Goal: Transaction & Acquisition: Purchase product/service

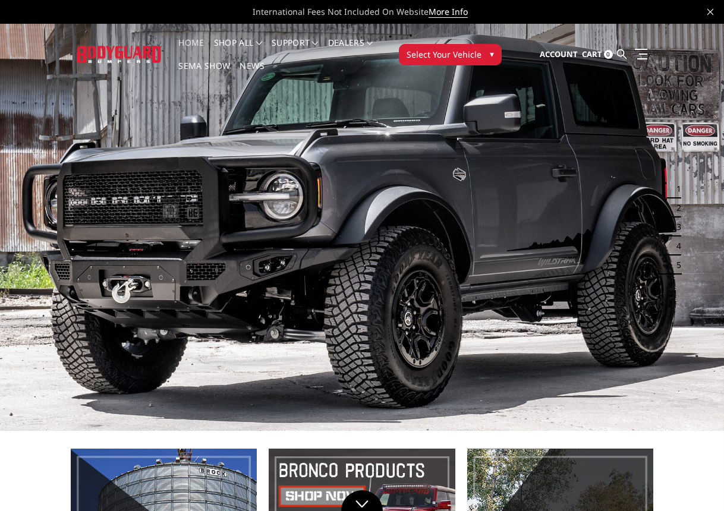
click at [112, 50] on img at bounding box center [119, 54] width 85 height 17
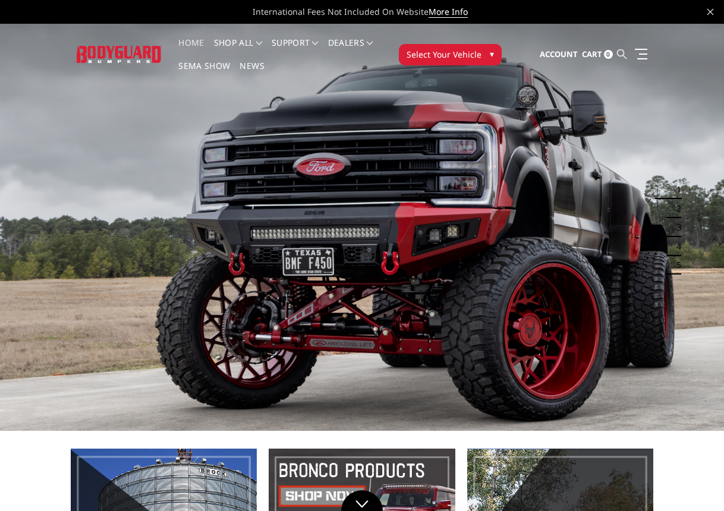
click at [619, 51] on icon at bounding box center [622, 54] width 10 height 10
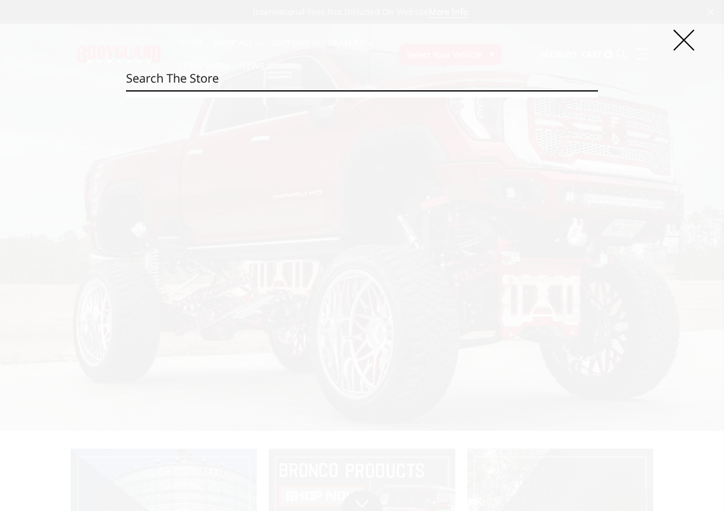
paste input "JEC24BYGMH"
type input "JEC24BYGMH"
click at [598, 90] on input "Search" at bounding box center [598, 90] width 1 height 1
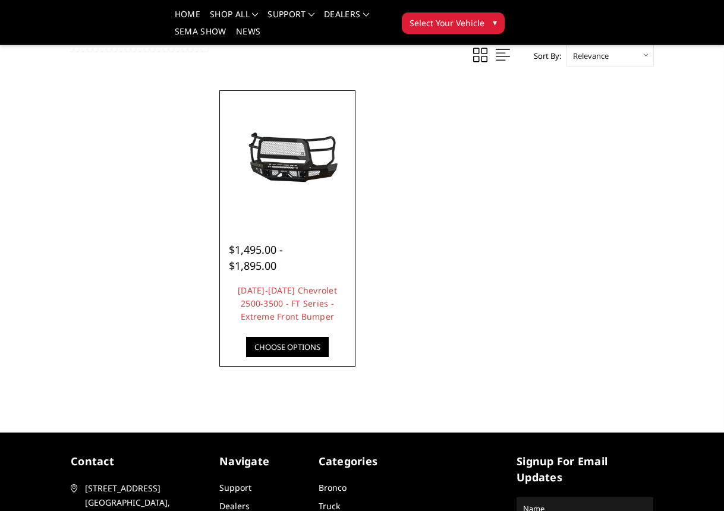
scroll to position [141, 0]
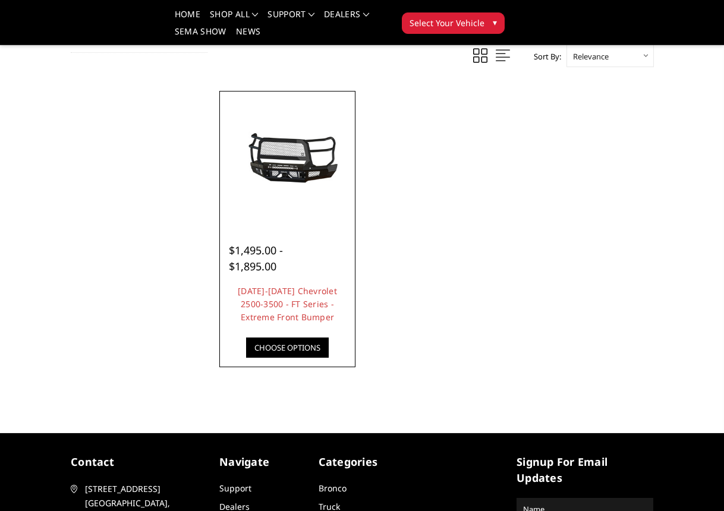
click at [298, 174] on img at bounding box center [288, 159] width 130 height 61
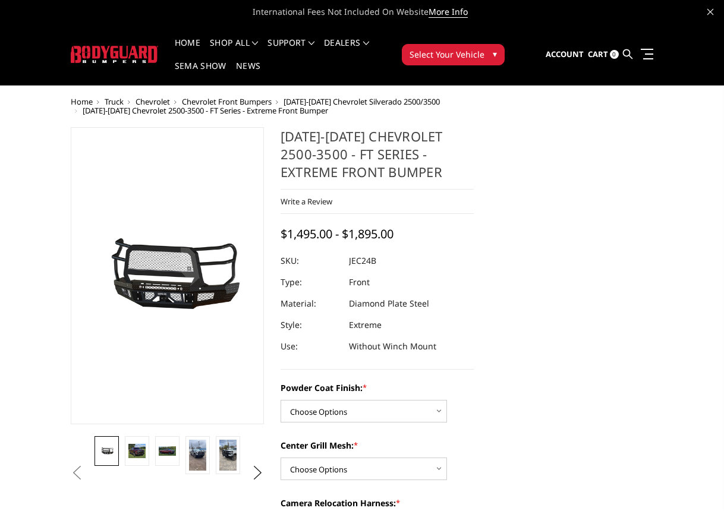
scroll to position [36, 0]
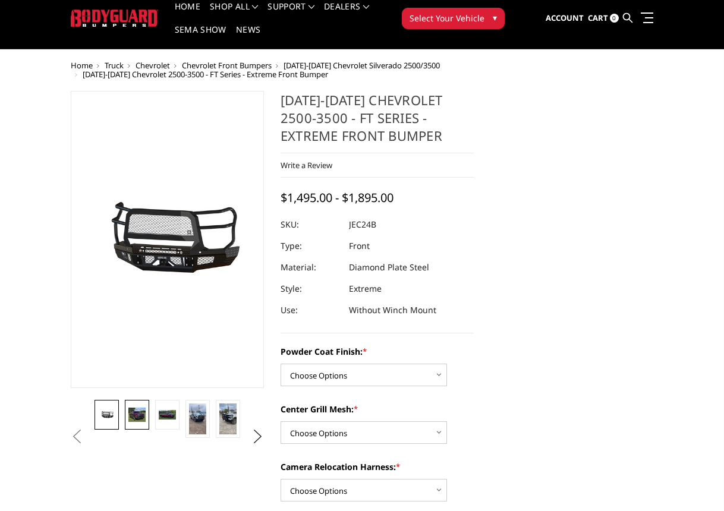
click at [131, 419] on img at bounding box center [136, 415] width 17 height 15
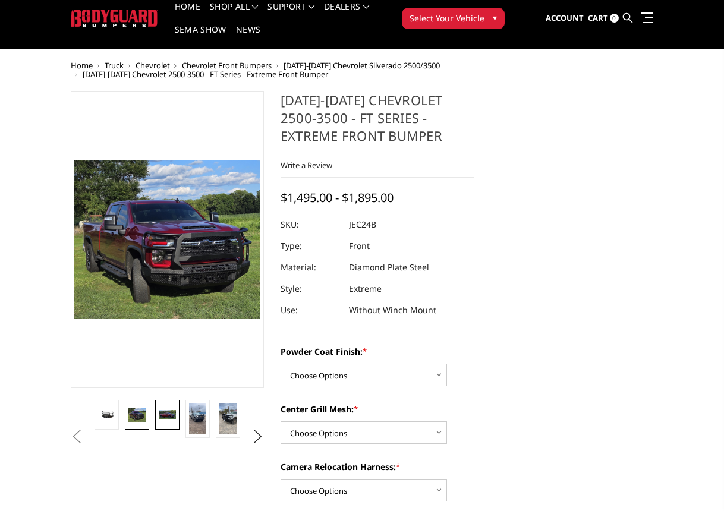
click at [171, 418] on img at bounding box center [167, 415] width 17 height 10
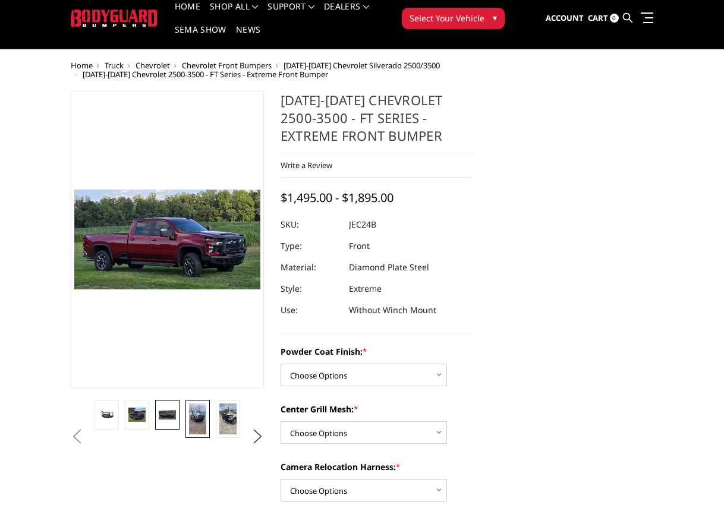
click at [190, 412] on img at bounding box center [197, 418] width 17 height 31
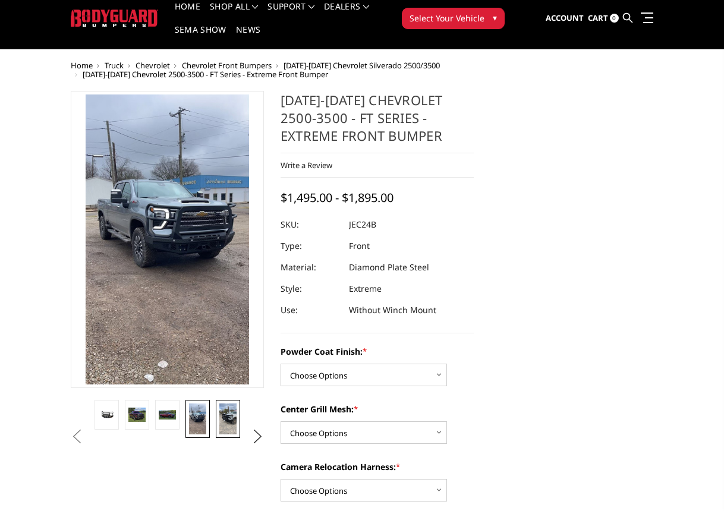
click at [222, 410] on img at bounding box center [227, 418] width 17 height 31
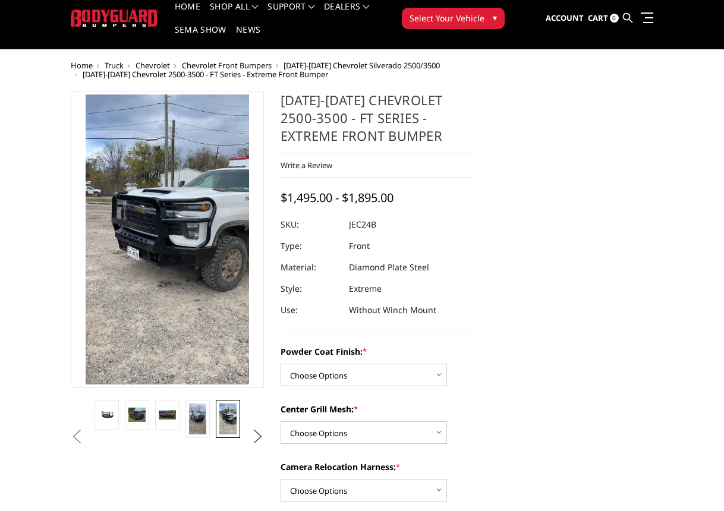
click at [261, 431] on button "Next" at bounding box center [258, 437] width 18 height 18
click at [224, 423] on img at bounding box center [227, 418] width 17 height 31
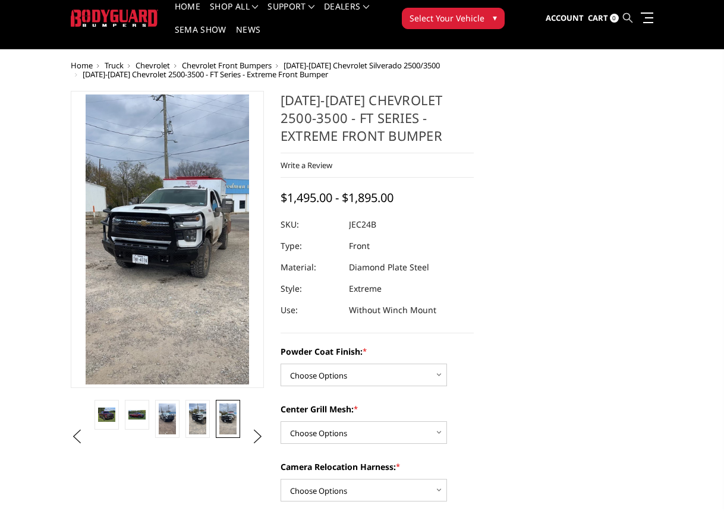
click at [627, 15] on icon at bounding box center [628, 18] width 10 height 10
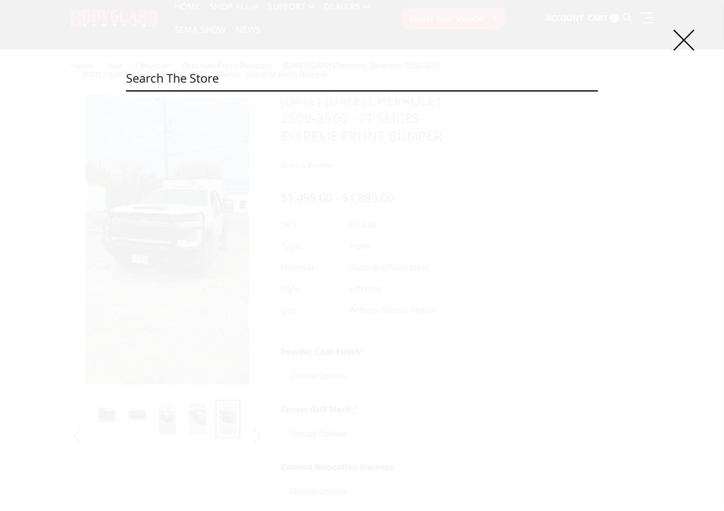
paste input "JER19BYGMH"
type input "JER19BYGMH"
click at [598, 90] on input "Search" at bounding box center [598, 90] width 1 height 1
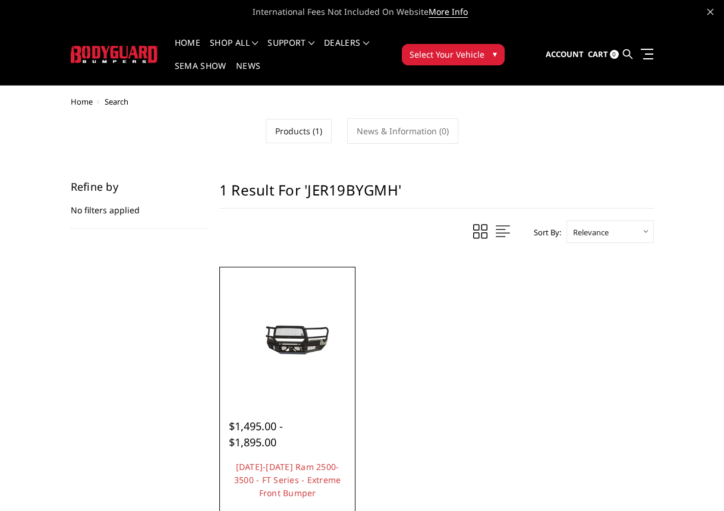
click at [333, 346] on img at bounding box center [288, 335] width 130 height 61
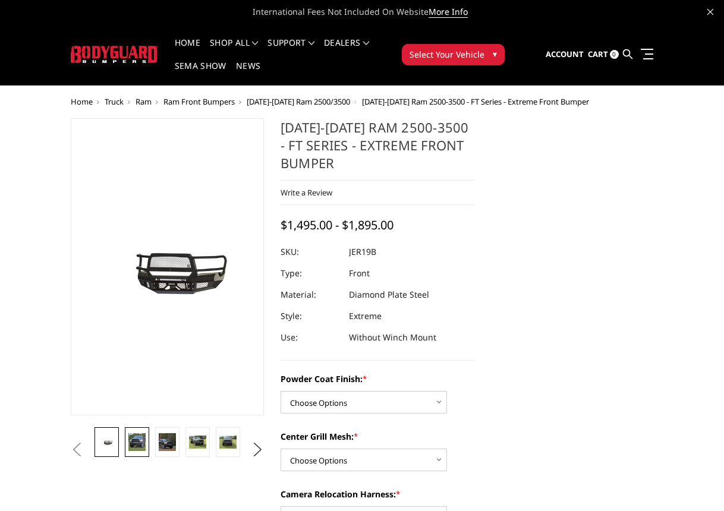
click at [132, 439] on img at bounding box center [136, 441] width 17 height 17
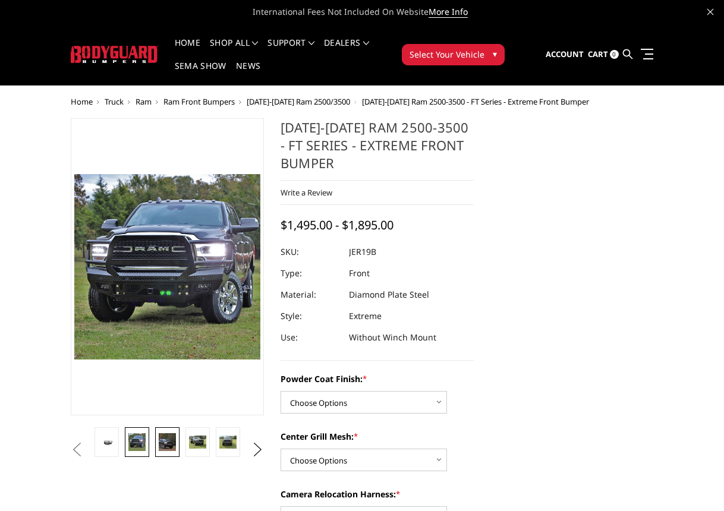
click at [166, 437] on img at bounding box center [167, 441] width 17 height 17
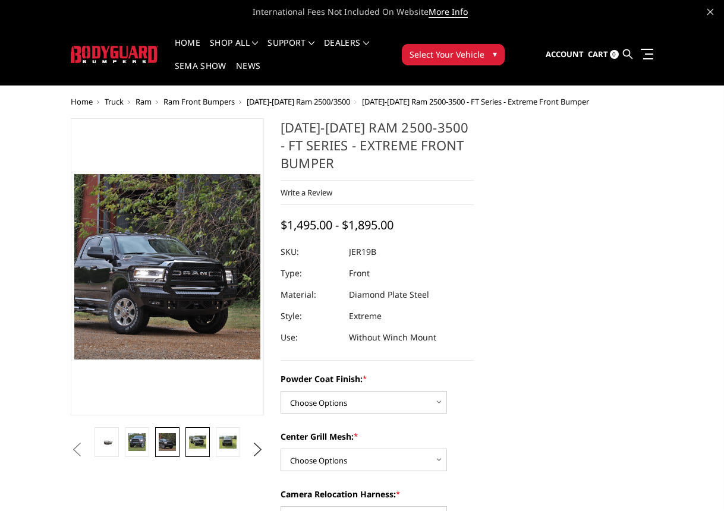
click at [205, 437] on img at bounding box center [197, 442] width 17 height 13
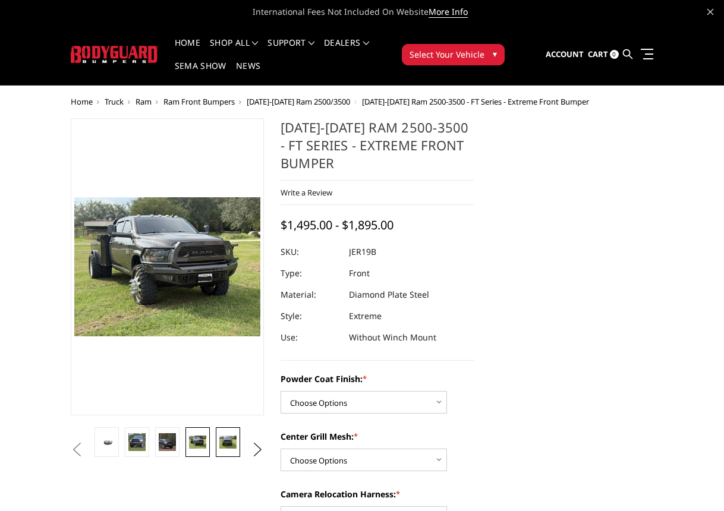
click at [220, 438] on img at bounding box center [227, 442] width 17 height 13
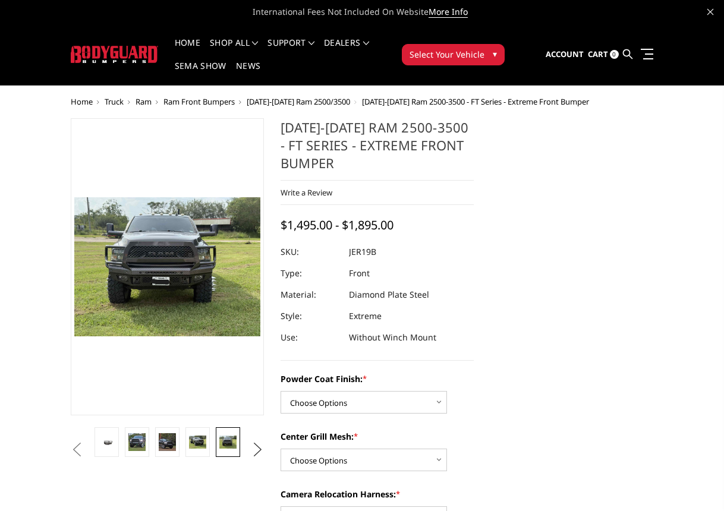
click at [259, 447] on button "Next" at bounding box center [258, 450] width 18 height 18
click at [236, 453] on img at bounding box center [227, 442] width 17 height 23
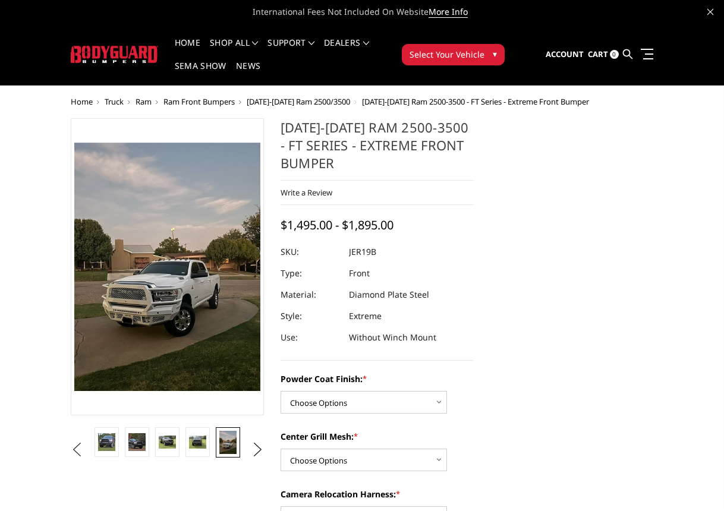
click at [86, 442] on button "Previous" at bounding box center [77, 450] width 18 height 18
click at [131, 439] on img at bounding box center [136, 441] width 17 height 17
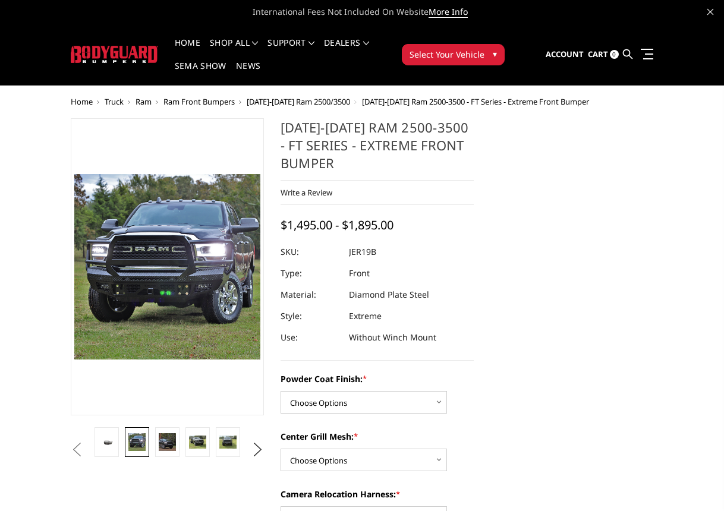
click at [91, 51] on img at bounding box center [114, 54] width 87 height 17
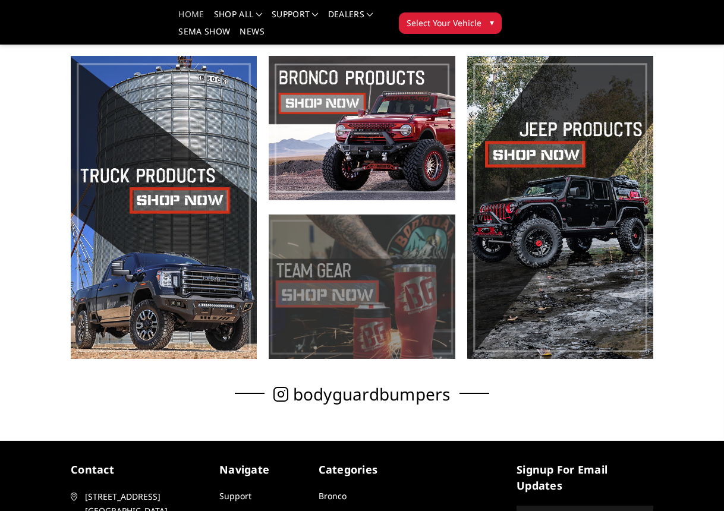
scroll to position [309, 0]
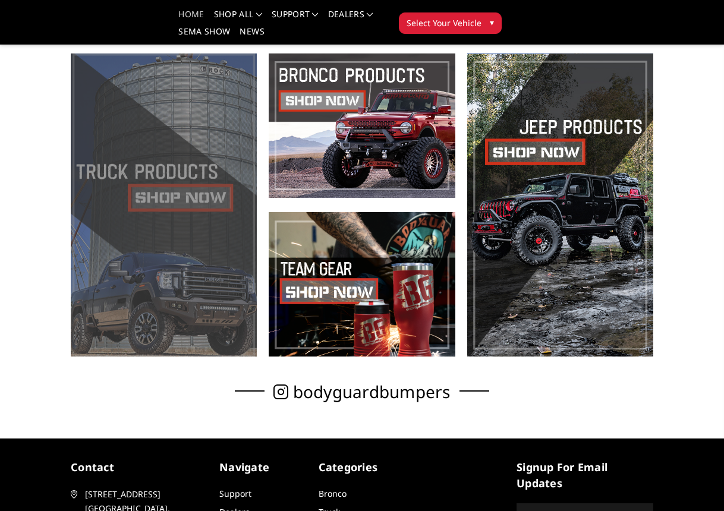
click at [194, 192] on span at bounding box center [164, 204] width 186 height 303
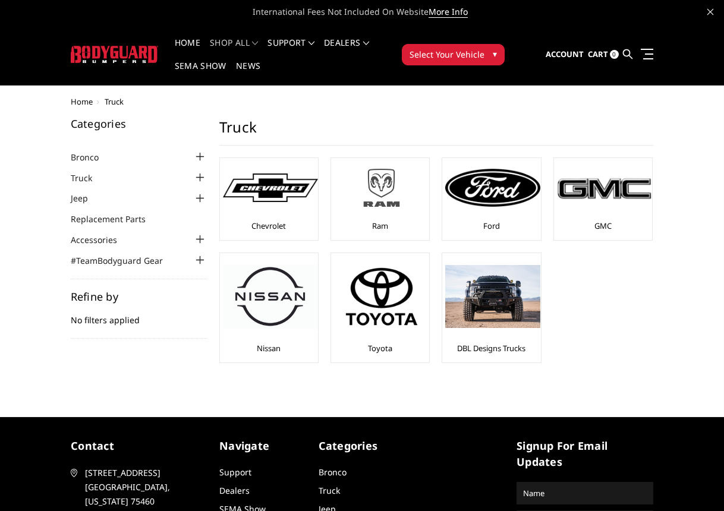
click at [395, 182] on img at bounding box center [381, 187] width 95 height 53
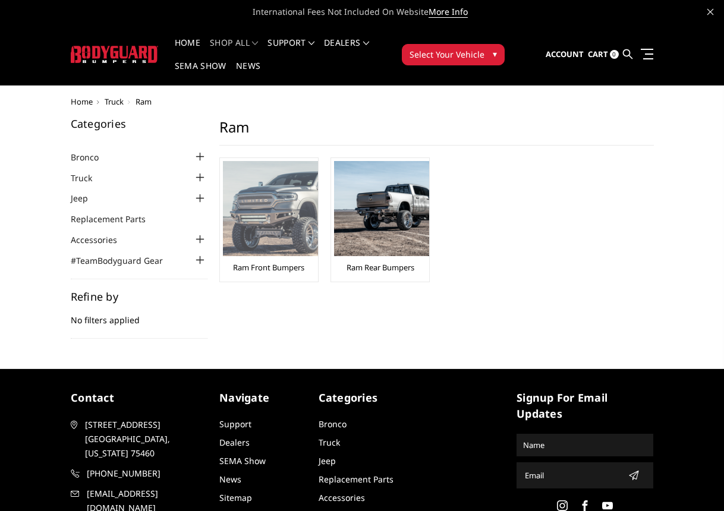
click at [284, 204] on img at bounding box center [270, 208] width 95 height 95
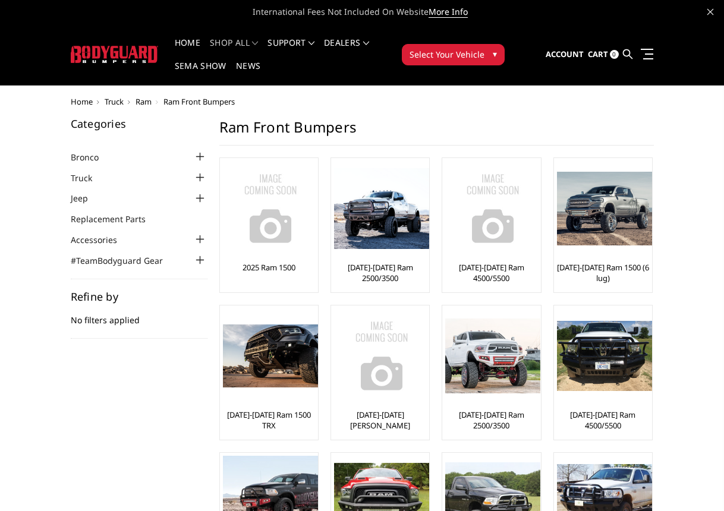
click at [96, 52] on img at bounding box center [114, 54] width 87 height 17
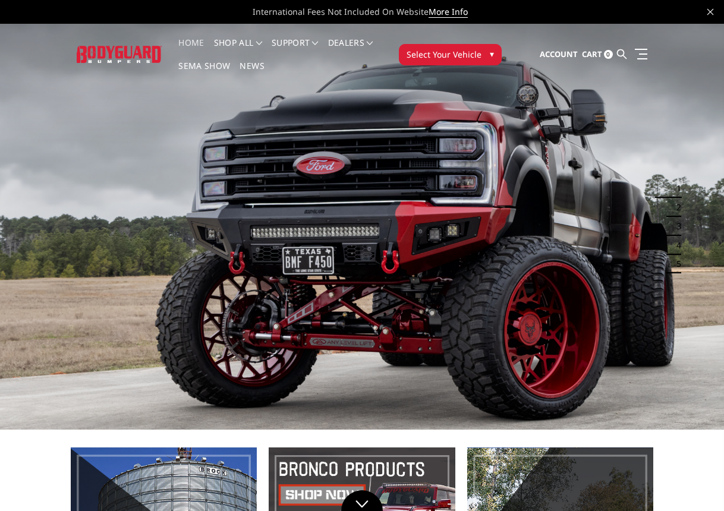
click at [678, 207] on button "2" at bounding box center [675, 207] width 12 height 19
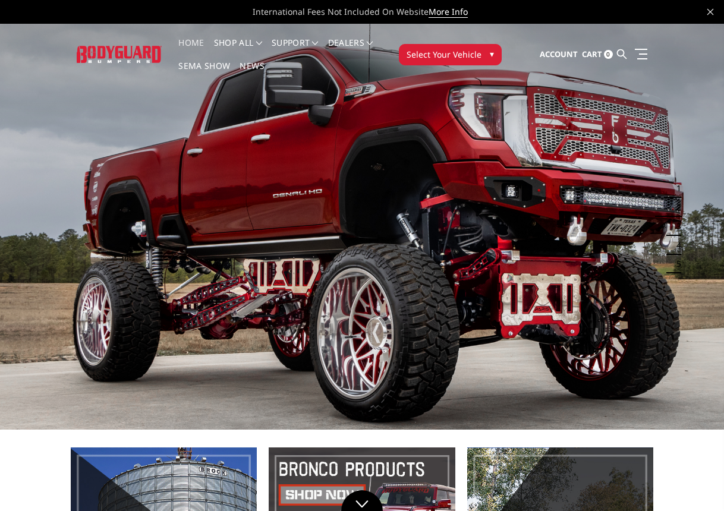
click at [678, 231] on button "3" at bounding box center [675, 226] width 12 height 19
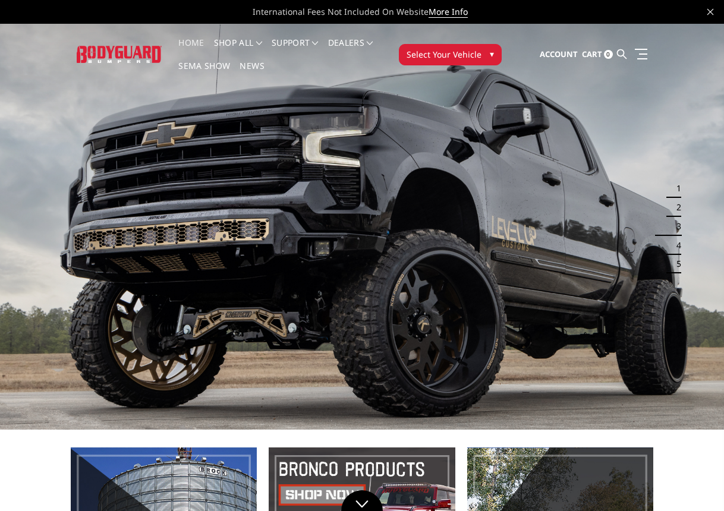
scroll to position [0, 1]
click at [676, 263] on button "5" at bounding box center [675, 264] width 12 height 19
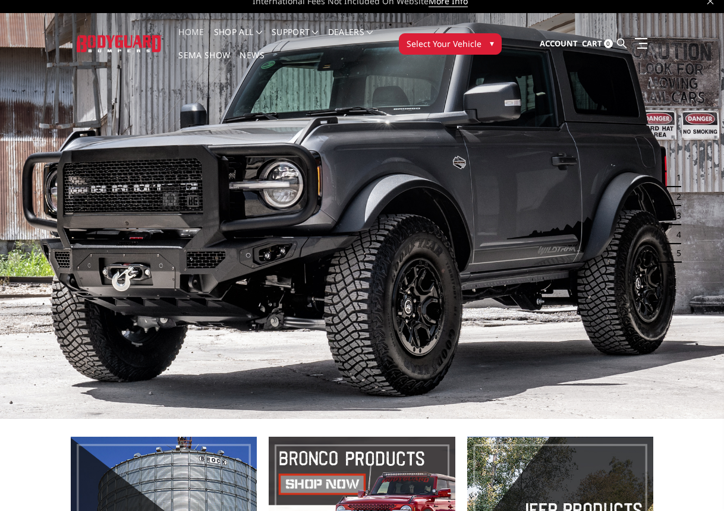
scroll to position [13, 0]
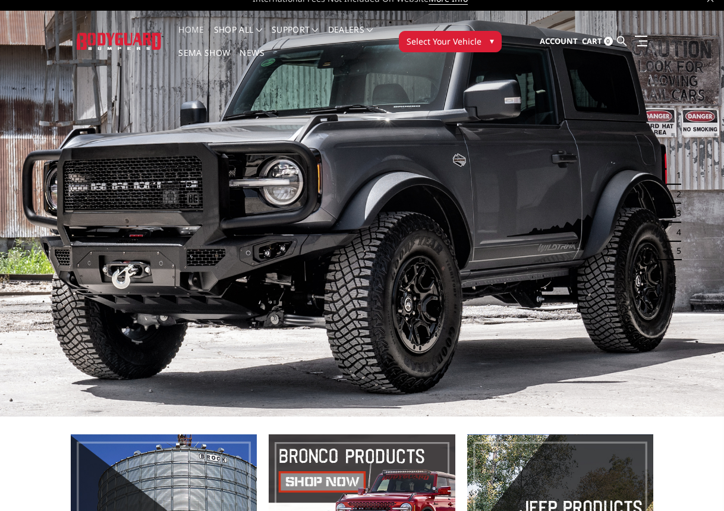
click at [677, 276] on img at bounding box center [362, 213] width 724 height 407
click at [674, 272] on img at bounding box center [362, 213] width 724 height 407
click at [677, 254] on button "5" at bounding box center [675, 251] width 12 height 19
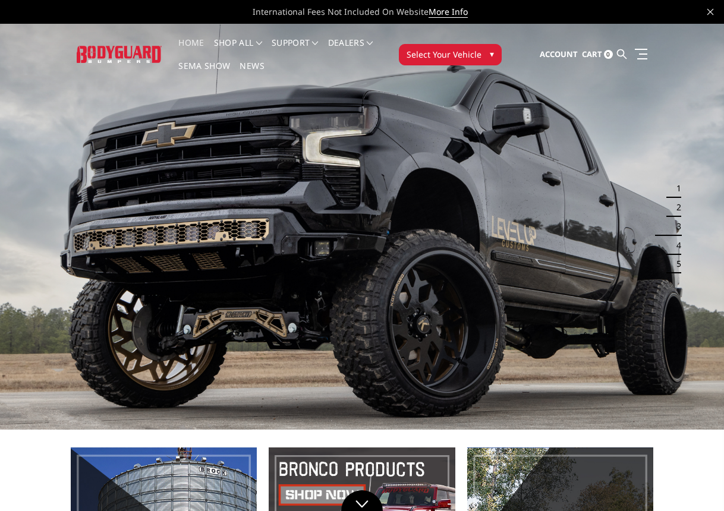
scroll to position [0, 0]
click at [117, 54] on img at bounding box center [119, 54] width 85 height 17
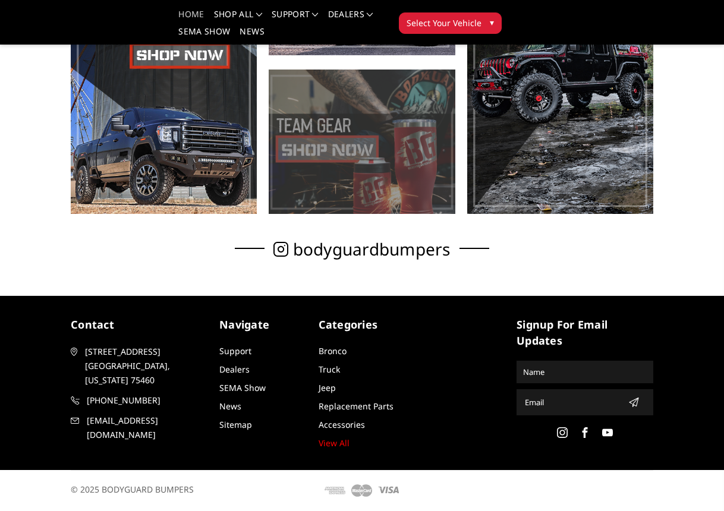
scroll to position [451, 0]
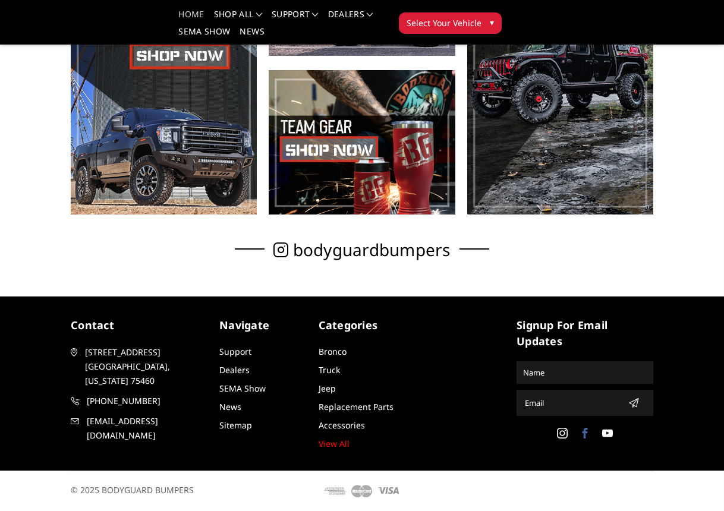
click at [584, 433] on use at bounding box center [584, 433] width 5 height 11
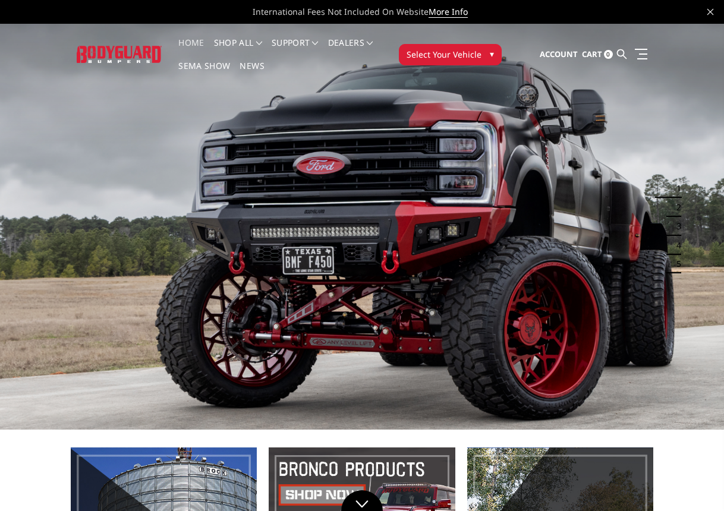
scroll to position [0, 0]
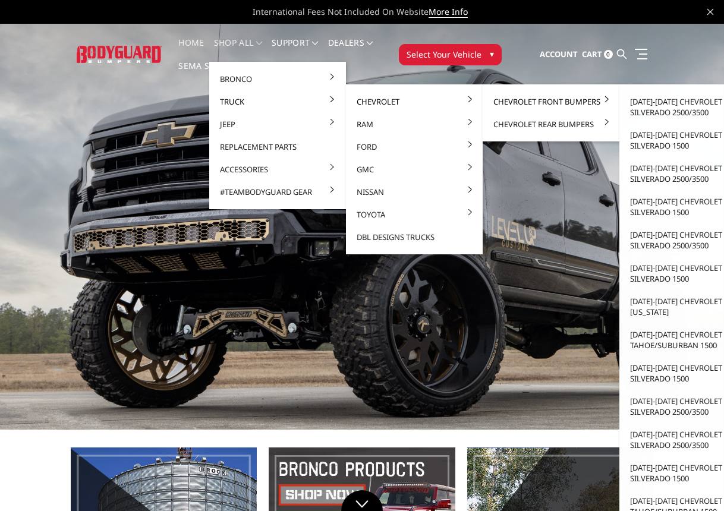
click at [533, 100] on link "Chevrolet Front Bumpers" at bounding box center [550, 101] width 127 height 23
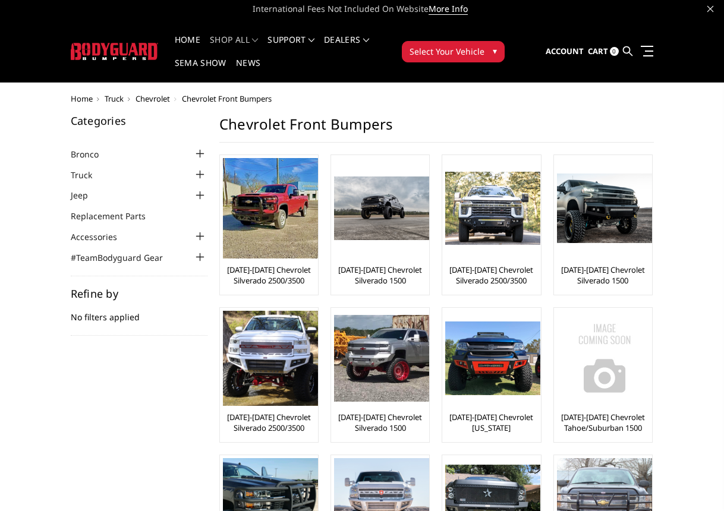
scroll to position [3, 0]
click at [629, 49] on icon at bounding box center [628, 51] width 10 height 10
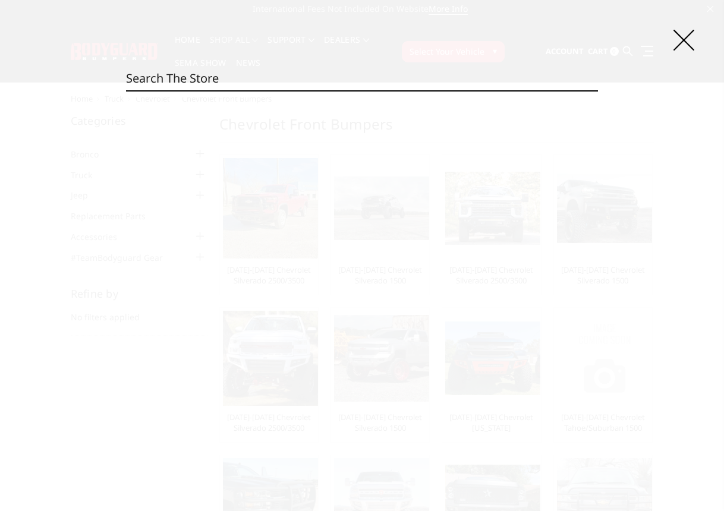
paste input "FT SERIES EXTREME FRONT BUMPER"
type input "FT SERIES EXTREME FRONT BUMPER"
click at [598, 90] on input "Search" at bounding box center [598, 90] width 1 height 1
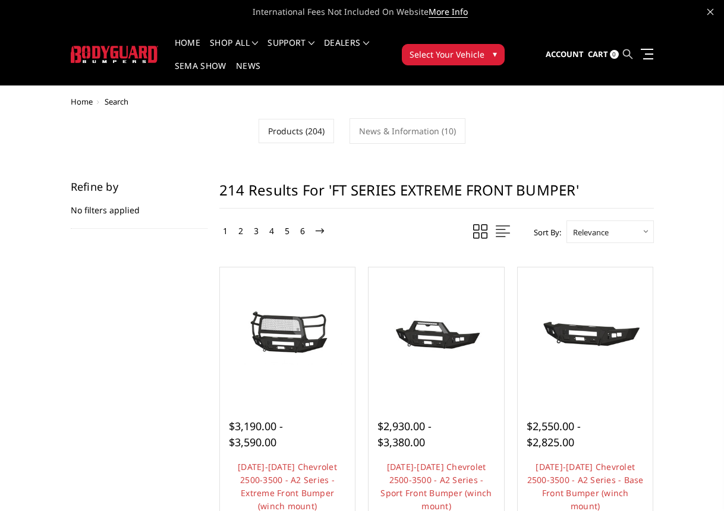
click at [627, 52] on icon at bounding box center [628, 54] width 10 height 10
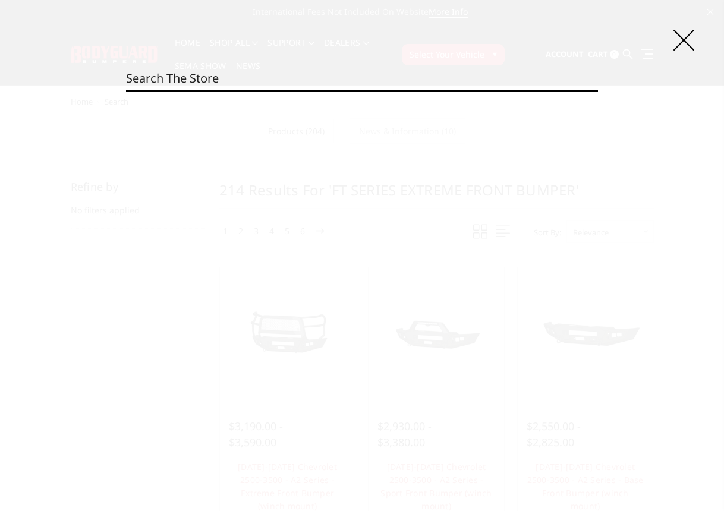
paste input "JEF23BYGMH"
type input "JEF23BYGMH"
click at [598, 90] on input "Search" at bounding box center [598, 90] width 1 height 1
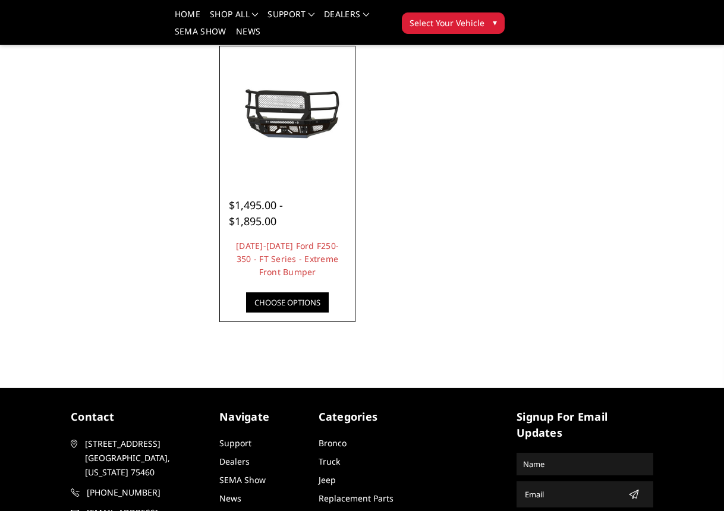
scroll to position [190, 0]
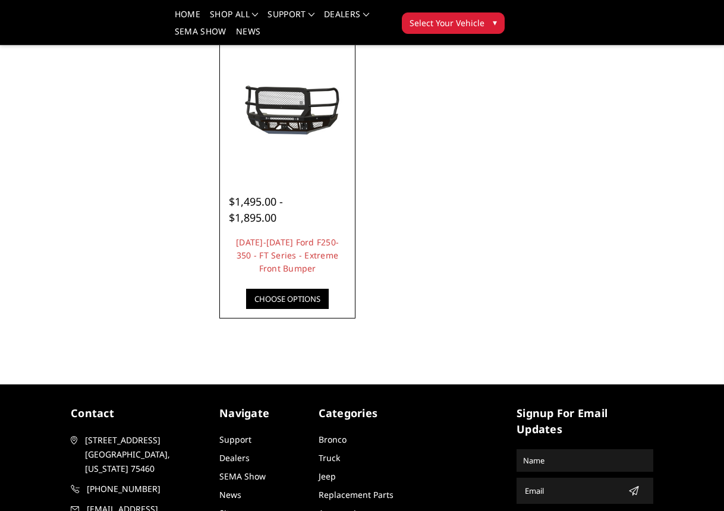
click at [286, 97] on img at bounding box center [288, 110] width 130 height 61
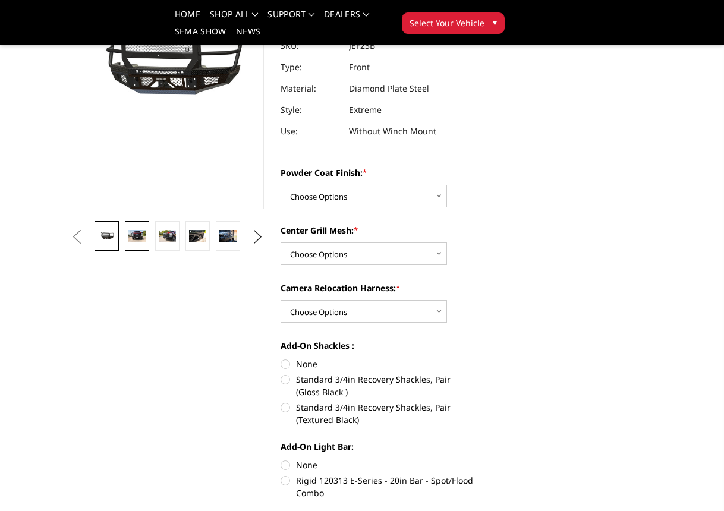
scroll to position [172, 0]
click at [138, 238] on img at bounding box center [136, 234] width 17 height 11
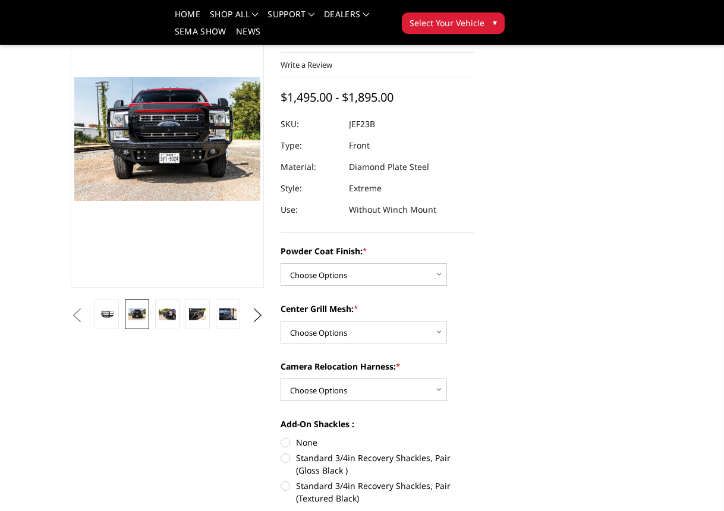
scroll to position [91, 0]
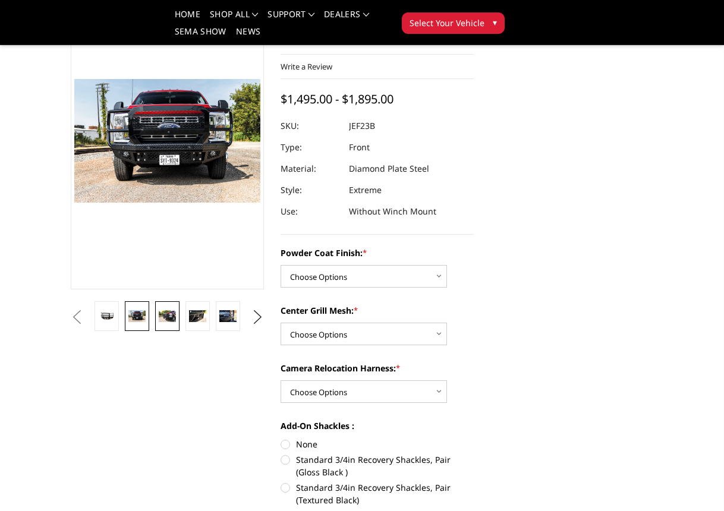
click at [165, 317] on img at bounding box center [167, 315] width 17 height 11
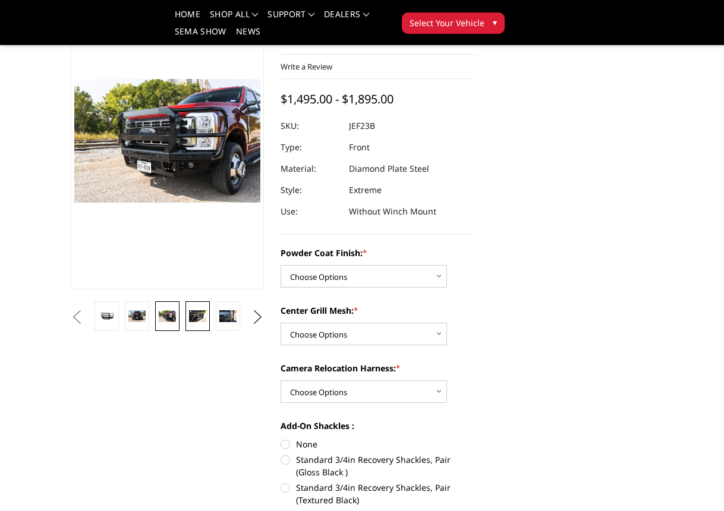
click at [195, 311] on img at bounding box center [197, 315] width 17 height 11
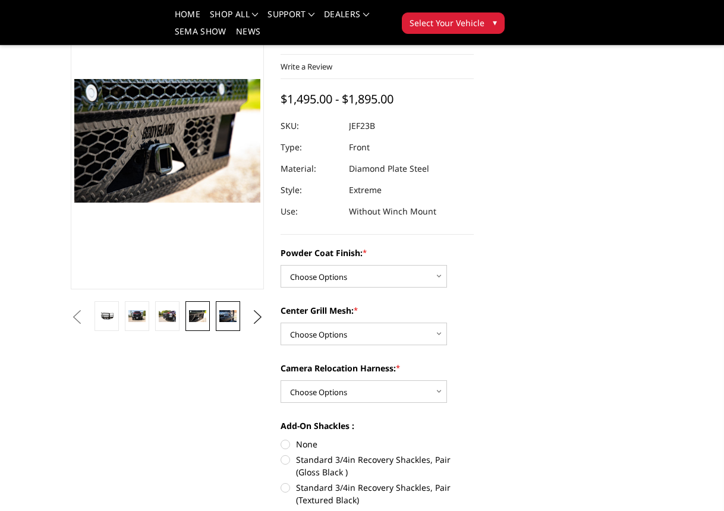
click at [228, 315] on img at bounding box center [227, 315] width 17 height 11
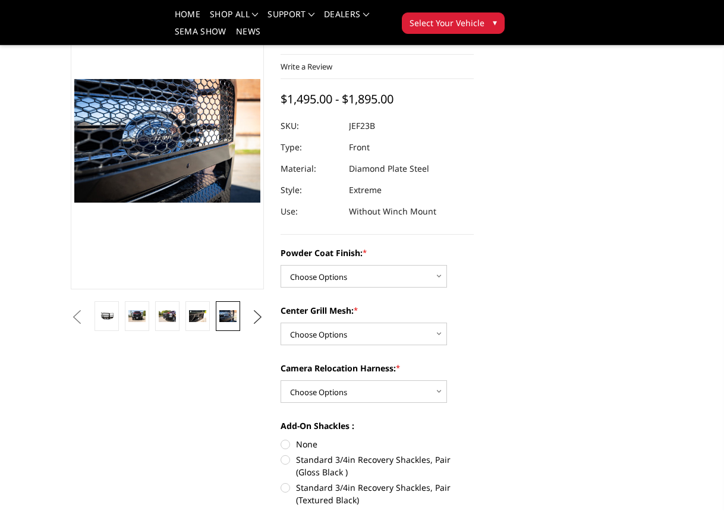
click at [254, 316] on button "Next" at bounding box center [258, 317] width 18 height 18
click at [221, 317] on img at bounding box center [227, 315] width 17 height 11
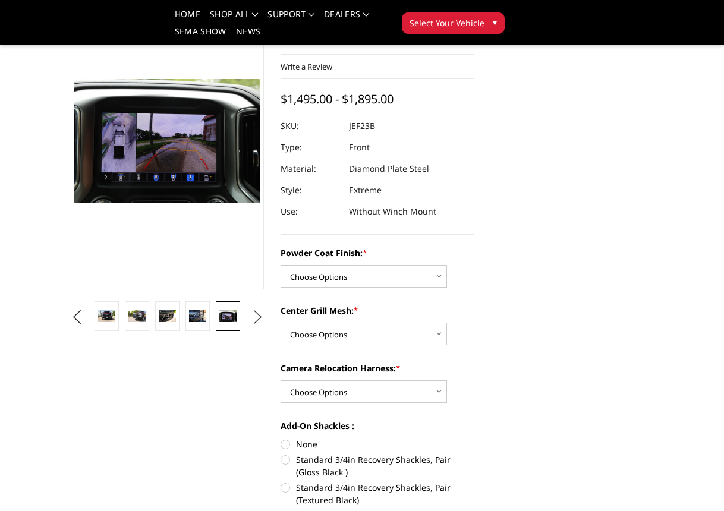
click at [258, 314] on button "Next" at bounding box center [258, 317] width 18 height 18
click at [224, 319] on img at bounding box center [227, 316] width 17 height 23
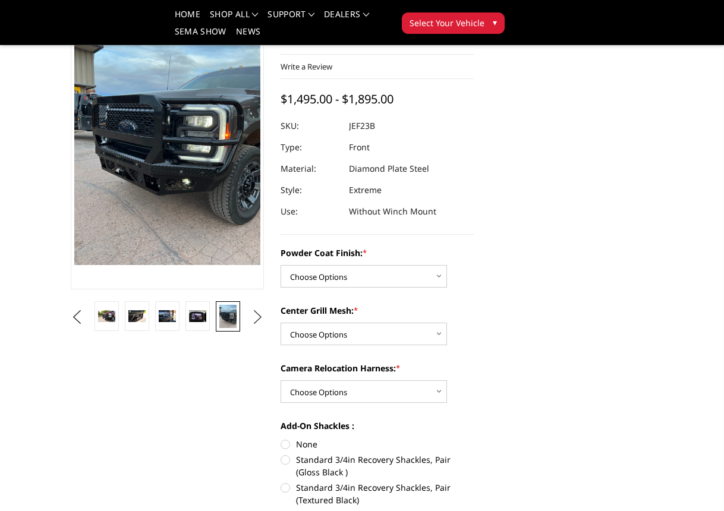
click at [262, 314] on button "Next" at bounding box center [258, 317] width 18 height 18
click at [228, 316] on img at bounding box center [227, 320] width 17 height 31
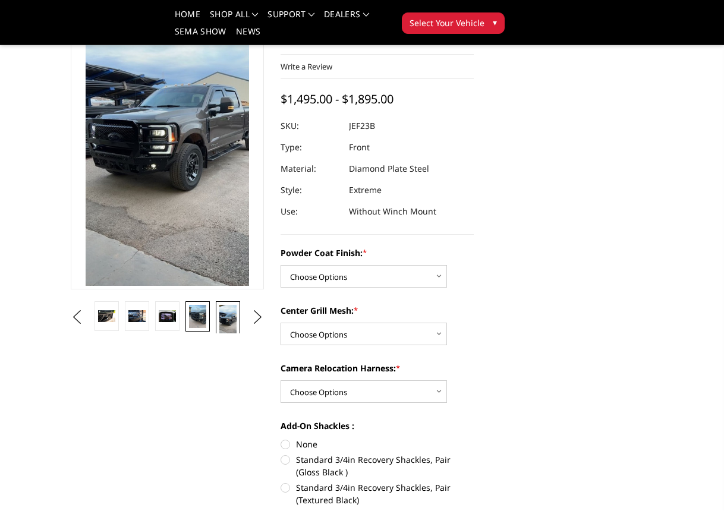
click at [196, 321] on img at bounding box center [197, 316] width 17 height 23
